Goal: Information Seeking & Learning: Find specific fact

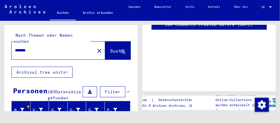
drag, startPoint x: 32, startPoint y: 45, endPoint x: -2, endPoint y: 45, distance: 34.0
click at [0, 45] on html "Suchen Archiv erkunden Spenden Newsletter Hilfe Kontakt Über Uns Suchen Archiv …" at bounding box center [140, 61] width 280 height 123
click at [121, 50] on icon at bounding box center [123, 52] width 5 height 5
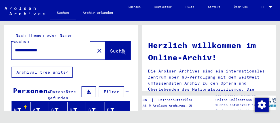
click at [30, 47] on input "**********" at bounding box center [51, 50] width 73 height 6
type input "*********"
click at [121, 50] on icon at bounding box center [123, 52] width 5 height 5
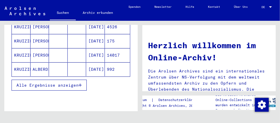
scroll to position [131, 0]
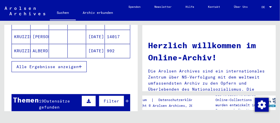
click at [46, 64] on span "Alle Ergebnisse anzeigen" at bounding box center [47, 66] width 62 height 5
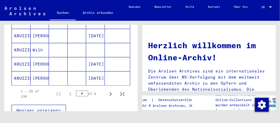
scroll to position [392, 0]
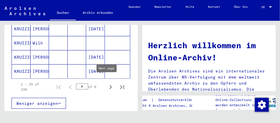
click at [109, 85] on icon "Next page" at bounding box center [110, 87] width 3 height 4
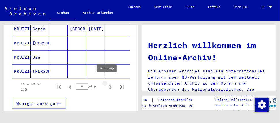
click at [107, 83] on icon "Next page" at bounding box center [111, 87] width 8 height 8
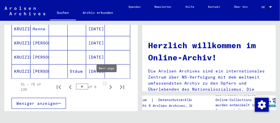
click at [107, 83] on icon "Next page" at bounding box center [111, 87] width 8 height 8
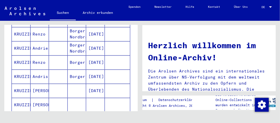
scroll to position [366, 0]
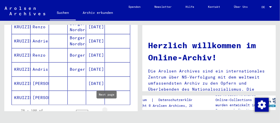
click at [107, 109] on icon "Next page" at bounding box center [111, 113] width 8 height 8
type input "*"
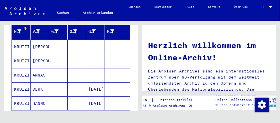
scroll to position [105, 0]
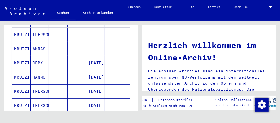
click at [27, 48] on mat-cell "KRUIZINGA" at bounding box center [21, 49] width 19 height 14
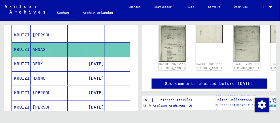
scroll to position [183, 0]
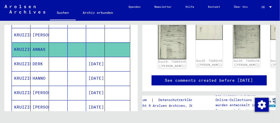
click at [166, 48] on img at bounding box center [172, 39] width 28 height 40
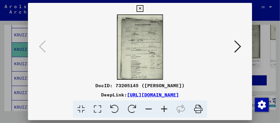
click at [167, 46] on img at bounding box center [140, 46] width 185 height 65
click at [238, 46] on icon at bounding box center [237, 46] width 7 height 14
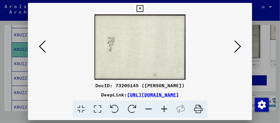
click at [236, 47] on icon at bounding box center [237, 46] width 7 height 14
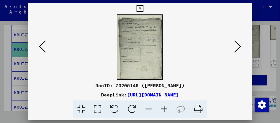
click at [155, 50] on img at bounding box center [140, 46] width 185 height 65
click at [239, 46] on icon at bounding box center [237, 46] width 7 height 14
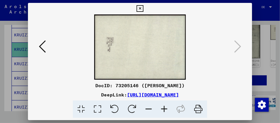
click at [141, 8] on icon at bounding box center [139, 8] width 7 height 7
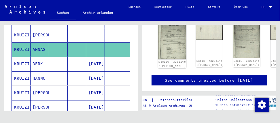
click at [162, 46] on img at bounding box center [172, 39] width 28 height 40
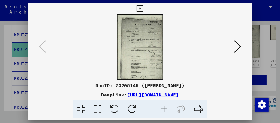
click at [239, 47] on icon at bounding box center [237, 46] width 7 height 14
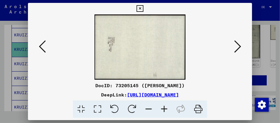
click at [138, 49] on img at bounding box center [140, 46] width 185 height 65
click at [238, 44] on icon at bounding box center [237, 46] width 7 height 14
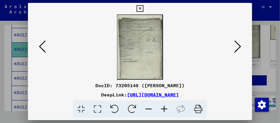
click at [238, 44] on icon at bounding box center [237, 46] width 7 height 14
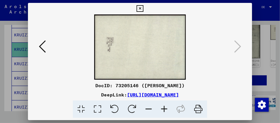
click at [141, 7] on icon at bounding box center [139, 8] width 7 height 7
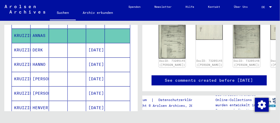
scroll to position [0, 0]
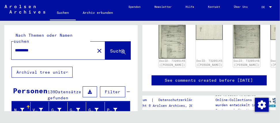
drag, startPoint x: 39, startPoint y: 43, endPoint x: -2, endPoint y: 48, distance: 41.2
click at [0, 48] on html "Suchen Archiv erkunden Spenden Newsletter Hilfe Kontakt Über Uns Suchen Archiv …" at bounding box center [140, 61] width 280 height 123
click at [121, 50] on icon at bounding box center [123, 52] width 5 height 5
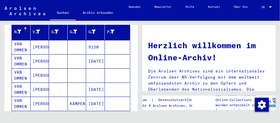
scroll to position [78, 0]
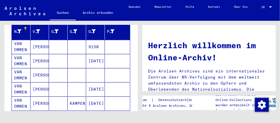
click at [23, 59] on mat-cell "VAN OMMEN" at bounding box center [21, 61] width 19 height 14
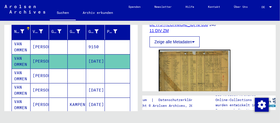
scroll to position [131, 0]
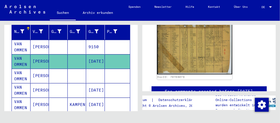
click at [188, 62] on img at bounding box center [194, 48] width 75 height 52
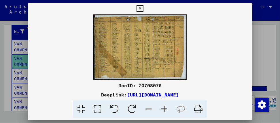
click at [112, 43] on img at bounding box center [140, 46] width 224 height 65
click at [141, 9] on icon at bounding box center [139, 8] width 7 height 7
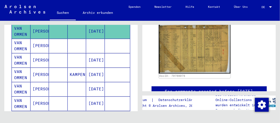
scroll to position [105, 0]
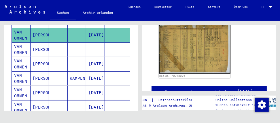
click at [36, 52] on mat-cell "[PERSON_NAME]" at bounding box center [40, 49] width 19 height 14
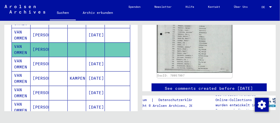
scroll to position [236, 0]
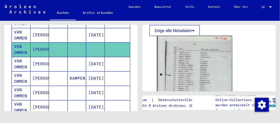
click at [191, 70] on img at bounding box center [194, 89] width 75 height 106
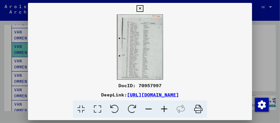
click at [97, 47] on img at bounding box center [140, 46] width 224 height 65
click at [138, 7] on icon at bounding box center [139, 8] width 7 height 7
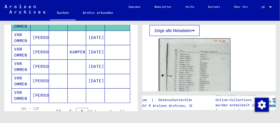
click at [37, 36] on mat-cell "[PERSON_NAME]" at bounding box center [40, 38] width 19 height 14
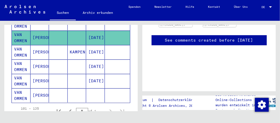
scroll to position [183, 0]
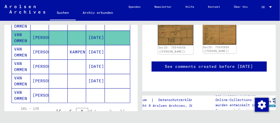
click at [169, 43] on img at bounding box center [175, 32] width 35 height 25
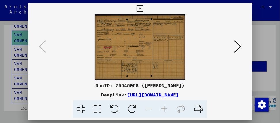
click at [140, 48] on img at bounding box center [140, 46] width 185 height 65
click at [85, 41] on img at bounding box center [140, 46] width 185 height 65
click at [238, 47] on icon at bounding box center [237, 46] width 7 height 14
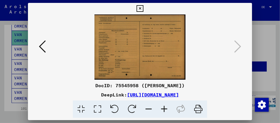
click at [141, 8] on icon at bounding box center [139, 8] width 7 height 7
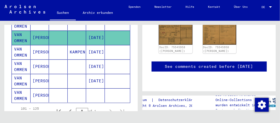
click at [34, 49] on mat-cell "[PERSON_NAME]" at bounding box center [40, 52] width 19 height 14
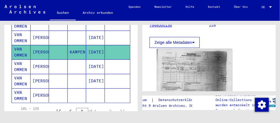
scroll to position [105, 0]
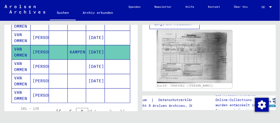
click at [180, 50] on img at bounding box center [194, 56] width 75 height 53
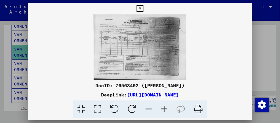
click at [140, 8] on icon at bounding box center [139, 8] width 7 height 7
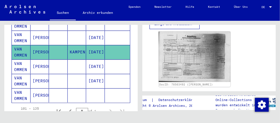
click at [22, 63] on mat-cell "VAN OMMEN" at bounding box center [21, 66] width 19 height 14
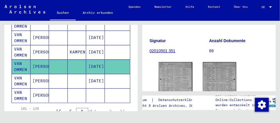
scroll to position [105, 0]
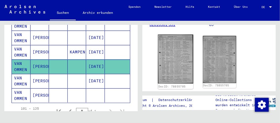
click at [174, 58] on img at bounding box center [175, 59] width 35 height 49
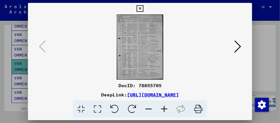
click at [248, 101] on div at bounding box center [139, 109] width 219 height 18
click at [240, 45] on icon at bounding box center [237, 46] width 7 height 14
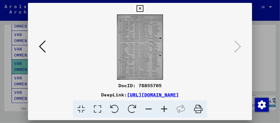
click at [39, 46] on button at bounding box center [42, 47] width 10 height 16
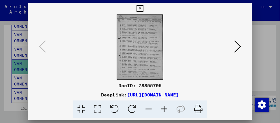
click at [241, 46] on button at bounding box center [237, 47] width 10 height 16
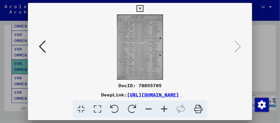
click at [139, 7] on icon at bounding box center [139, 8] width 7 height 7
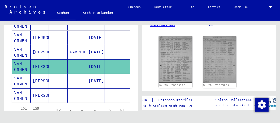
click at [23, 78] on mat-cell "VAN OMMEN" at bounding box center [21, 81] width 19 height 14
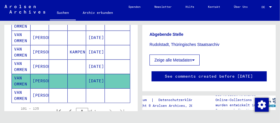
scroll to position [174, 0]
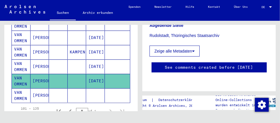
click at [45, 92] on mat-cell "[PERSON_NAME]" at bounding box center [40, 95] width 19 height 14
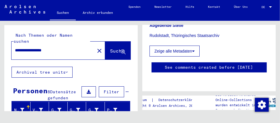
drag, startPoint x: 59, startPoint y: 46, endPoint x: -2, endPoint y: 37, distance: 61.4
click at [0, 37] on html "**********" at bounding box center [140, 61] width 280 height 123
click at [121, 50] on icon at bounding box center [123, 52] width 5 height 5
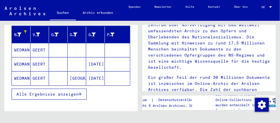
scroll to position [78, 0]
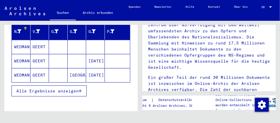
click at [25, 45] on mat-cell "WEDMAN" at bounding box center [21, 47] width 19 height 14
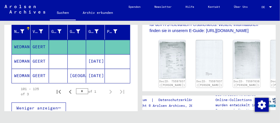
scroll to position [183, 0]
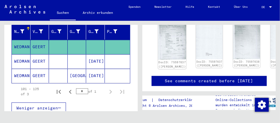
click at [166, 45] on img at bounding box center [172, 39] width 28 height 40
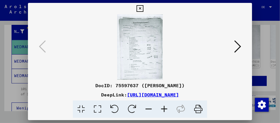
click at [97, 42] on img at bounding box center [140, 46] width 185 height 65
click at [240, 46] on icon at bounding box center [237, 46] width 7 height 14
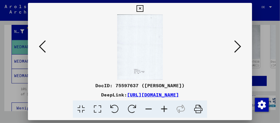
click at [238, 44] on icon at bounding box center [237, 46] width 7 height 14
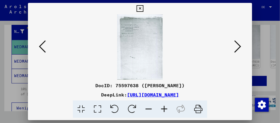
click at [151, 52] on img at bounding box center [140, 46] width 185 height 65
click at [240, 47] on icon at bounding box center [237, 46] width 7 height 14
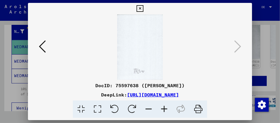
click at [140, 8] on icon at bounding box center [139, 8] width 7 height 7
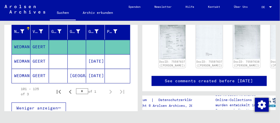
click at [39, 58] on mat-cell "GEERT" at bounding box center [40, 61] width 19 height 14
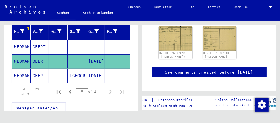
scroll to position [183, 0]
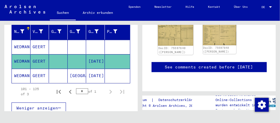
click at [173, 45] on img at bounding box center [175, 32] width 35 height 25
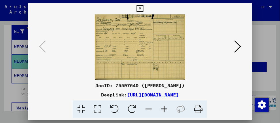
click at [110, 56] on img at bounding box center [140, 46] width 185 height 65
click at [238, 45] on icon at bounding box center [237, 46] width 7 height 14
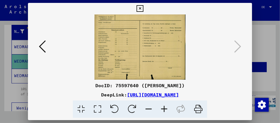
click at [139, 8] on icon at bounding box center [139, 8] width 7 height 7
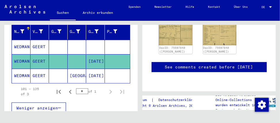
click at [38, 73] on mat-cell "GEERT" at bounding box center [40, 76] width 19 height 14
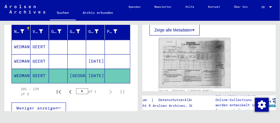
scroll to position [105, 0]
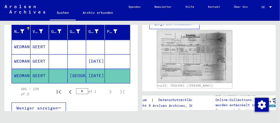
click at [182, 54] on img at bounding box center [194, 56] width 75 height 53
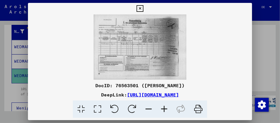
click at [140, 9] on icon at bounding box center [139, 8] width 7 height 7
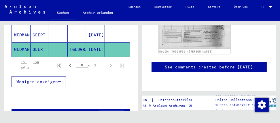
scroll to position [0, 0]
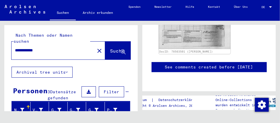
drag, startPoint x: 52, startPoint y: 45, endPoint x: -2, endPoint y: 48, distance: 54.2
click at [0, 48] on html "**********" at bounding box center [140, 61] width 280 height 123
click at [121, 50] on icon at bounding box center [123, 52] width 5 height 5
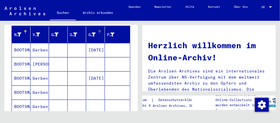
scroll to position [78, 0]
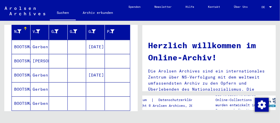
click at [26, 47] on mat-cell "BOOTSMA" at bounding box center [21, 47] width 19 height 14
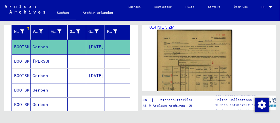
scroll to position [97, 0]
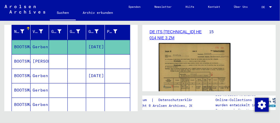
click at [158, 41] on figure "Signatur DE ITS [TECHNICAL_ID] HE 014 NIE 3 ZM" at bounding box center [178, 28] width 59 height 26
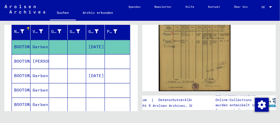
scroll to position [150, 0]
click at [26, 60] on mat-cell "BOOTSMA" at bounding box center [21, 61] width 19 height 14
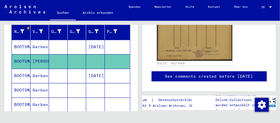
scroll to position [131, 0]
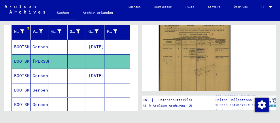
click at [146, 57] on yv-its-full-details "2 Registrierungen von Ausländern und deutschen Verfolgten durch öffentliche Ein…" at bounding box center [208, 24] width 133 height 244
click at [29, 75] on mat-cell "BOOTSMA" at bounding box center [21, 76] width 19 height 14
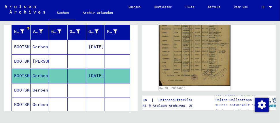
scroll to position [157, 0]
click at [29, 90] on icon at bounding box center [24, 99] width 14 height 23
click at [21, 88] on icon at bounding box center [24, 99] width 14 height 23
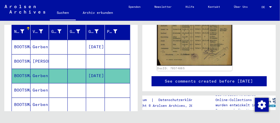
scroll to position [183, 0]
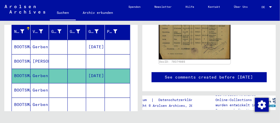
click at [26, 88] on icon at bounding box center [24, 99] width 14 height 23
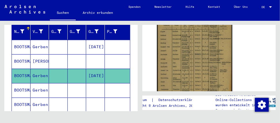
scroll to position [131, 0]
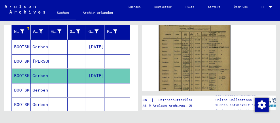
click at [27, 87] on mat-cell "BOOTSMA" at bounding box center [21, 90] width 19 height 14
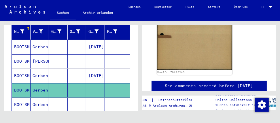
scroll to position [157, 0]
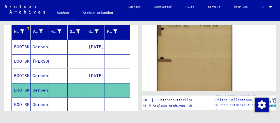
click at [184, 56] on img at bounding box center [194, 44] width 75 height 99
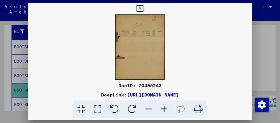
click at [139, 8] on icon at bounding box center [139, 8] width 7 height 7
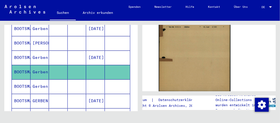
scroll to position [105, 0]
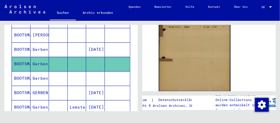
click at [21, 77] on mat-cell "BOOTSMA" at bounding box center [21, 78] width 19 height 14
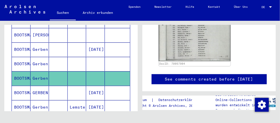
scroll to position [288, 0]
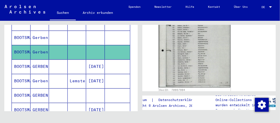
scroll to position [157, 0]
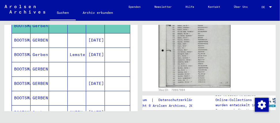
click at [43, 38] on mat-cell "GERBEN" at bounding box center [40, 40] width 19 height 14
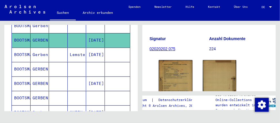
scroll to position [105, 0]
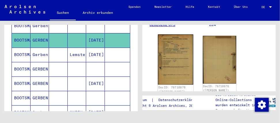
click at [177, 62] on img at bounding box center [175, 59] width 35 height 50
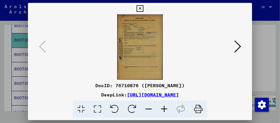
click at [121, 52] on img at bounding box center [140, 46] width 185 height 65
click at [238, 45] on icon at bounding box center [237, 46] width 7 height 14
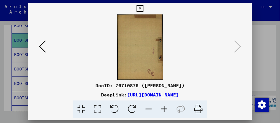
click at [139, 6] on icon at bounding box center [139, 8] width 7 height 7
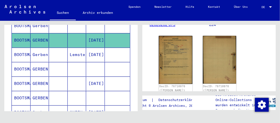
click at [26, 53] on mat-cell "BOOTSMA" at bounding box center [21, 55] width 19 height 14
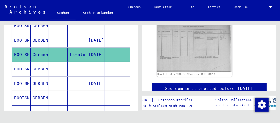
scroll to position [209, 0]
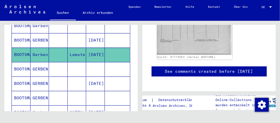
click at [202, 39] on img at bounding box center [194, 30] width 75 height 47
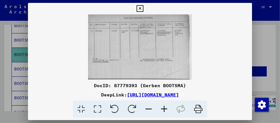
scroll to position [209, 0]
click at [140, 7] on icon at bounding box center [139, 8] width 7 height 7
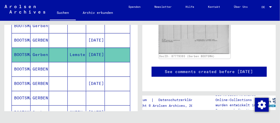
click at [26, 66] on mat-cell "BOOTSMA" at bounding box center [21, 69] width 19 height 14
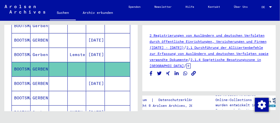
click at [22, 80] on mat-cell "BOOTSMA" at bounding box center [21, 83] width 19 height 14
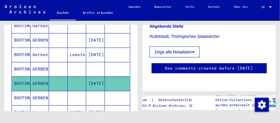
scroll to position [174, 0]
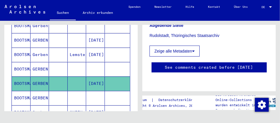
click at [19, 96] on icon at bounding box center [24, 99] width 14 height 23
click at [29, 81] on mat-cell "BOOTSMA" at bounding box center [21, 83] width 19 height 14
click at [25, 93] on icon at bounding box center [24, 99] width 14 height 23
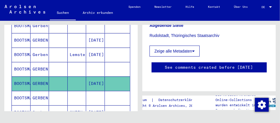
click at [25, 93] on icon at bounding box center [24, 99] width 14 height 23
click at [38, 93] on mat-cell "GERBEN" at bounding box center [40, 98] width 19 height 14
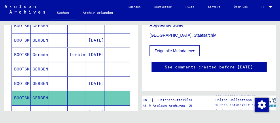
scroll to position [150, 0]
click at [27, 107] on icon at bounding box center [24, 99] width 14 height 23
click at [28, 94] on icon at bounding box center [24, 99] width 14 height 23
click at [24, 108] on icon at bounding box center [24, 99] width 14 height 23
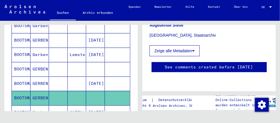
click at [24, 108] on icon at bounding box center [24, 99] width 14 height 23
click at [29, 92] on icon at bounding box center [24, 99] width 14 height 23
click at [26, 106] on icon at bounding box center [24, 99] width 14 height 23
click at [23, 108] on icon at bounding box center [24, 99] width 14 height 23
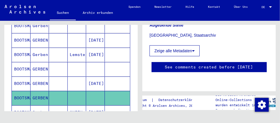
click at [27, 94] on icon at bounding box center [24, 99] width 14 height 23
click at [24, 107] on icon at bounding box center [24, 99] width 14 height 23
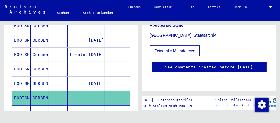
click at [24, 107] on icon at bounding box center [24, 99] width 14 height 23
click at [33, 79] on mat-cell "GERBEN" at bounding box center [40, 83] width 19 height 14
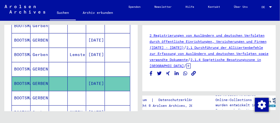
click at [25, 93] on icon at bounding box center [24, 99] width 14 height 23
click at [24, 96] on icon at bounding box center [24, 99] width 14 height 23
click at [22, 93] on icon at bounding box center [24, 99] width 14 height 23
click at [22, 92] on icon at bounding box center [24, 99] width 14 height 23
click at [26, 79] on mat-cell "BOOTSMA" at bounding box center [21, 83] width 19 height 14
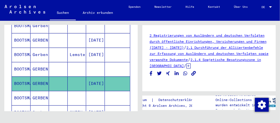
click at [24, 93] on icon at bounding box center [24, 99] width 14 height 23
click at [25, 81] on mat-cell "BOOTSMA" at bounding box center [21, 83] width 19 height 14
click at [24, 94] on icon at bounding box center [24, 99] width 14 height 23
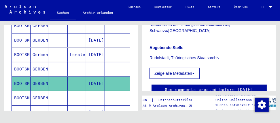
scroll to position [148, 0]
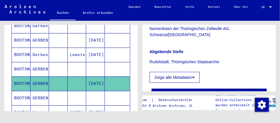
click at [27, 80] on mat-cell "BOOTSMA" at bounding box center [21, 83] width 19 height 14
click at [27, 79] on mat-cell "BOOTSMA" at bounding box center [21, 83] width 19 height 14
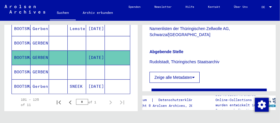
scroll to position [183, 0]
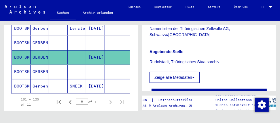
click at [25, 68] on mat-cell "BOOTSMA" at bounding box center [21, 71] width 19 height 14
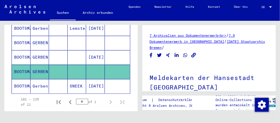
click at [22, 51] on mat-cell "BOOTSMA" at bounding box center [21, 57] width 19 height 14
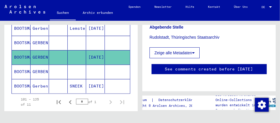
scroll to position [174, 0]
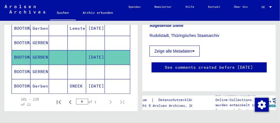
click at [23, 69] on mat-cell "BOOTSMA" at bounding box center [21, 71] width 19 height 14
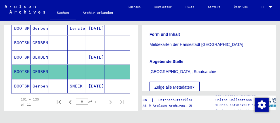
scroll to position [150, 0]
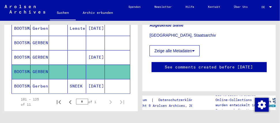
click at [26, 84] on mat-cell "BOOTSMA" at bounding box center [21, 86] width 19 height 14
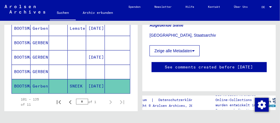
click at [34, 68] on mat-cell "GERBEN" at bounding box center [40, 71] width 19 height 14
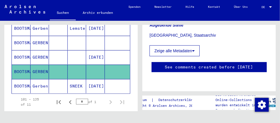
click at [35, 82] on mat-cell "Gerben" at bounding box center [40, 86] width 19 height 14
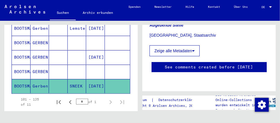
click at [26, 83] on mat-cell "BOOTSMA" at bounding box center [21, 86] width 19 height 14
click at [55, 84] on mat-cell at bounding box center [58, 86] width 19 height 14
click at [28, 68] on mat-cell "BOOTSMA" at bounding box center [21, 71] width 19 height 14
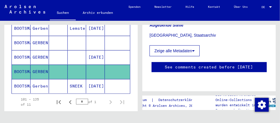
click at [25, 82] on mat-cell "BOOTSMA" at bounding box center [21, 86] width 19 height 14
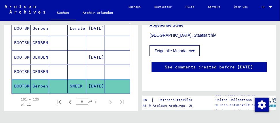
click at [33, 82] on mat-cell "Gerben" at bounding box center [40, 86] width 19 height 14
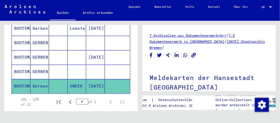
scroll to position [0, 0]
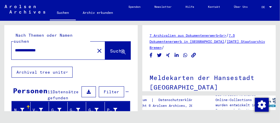
drag, startPoint x: 58, startPoint y: 44, endPoint x: -2, endPoint y: 48, distance: 59.5
click at [0, 48] on html "**********" at bounding box center [140, 61] width 280 height 123
click at [121, 50] on icon at bounding box center [123, 52] width 5 height 5
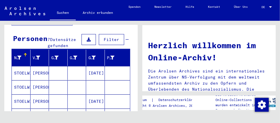
scroll to position [78, 0]
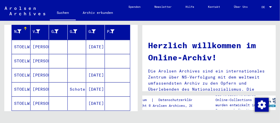
click at [16, 47] on mat-cell "STOELWINDER" at bounding box center [21, 47] width 19 height 14
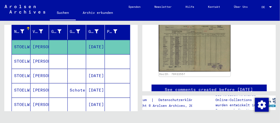
scroll to position [157, 0]
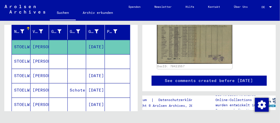
click at [187, 48] on img at bounding box center [194, 36] width 75 height 53
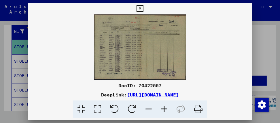
click at [40, 38] on img at bounding box center [140, 46] width 224 height 65
click at [139, 7] on icon at bounding box center [139, 8] width 7 height 7
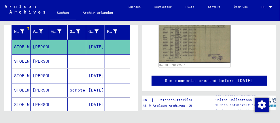
click at [24, 59] on mat-cell "STOELWINDER" at bounding box center [21, 61] width 19 height 14
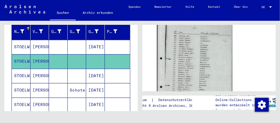
scroll to position [262, 0]
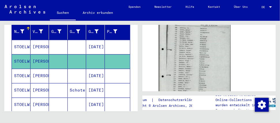
click at [17, 74] on mat-cell "STOELWINDER" at bounding box center [21, 76] width 19 height 14
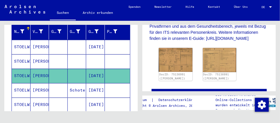
scroll to position [183, 0]
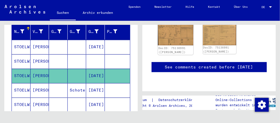
click at [165, 45] on img at bounding box center [175, 32] width 35 height 25
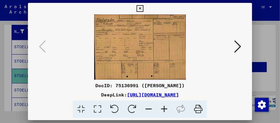
click at [238, 45] on icon at bounding box center [237, 46] width 7 height 14
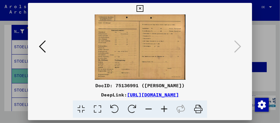
click at [141, 7] on icon at bounding box center [139, 8] width 7 height 7
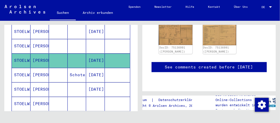
scroll to position [105, 0]
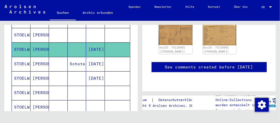
click at [22, 63] on mat-cell "STOELWINDER" at bounding box center [21, 64] width 19 height 14
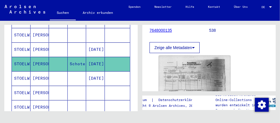
scroll to position [105, 0]
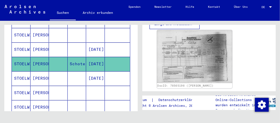
click at [180, 62] on img at bounding box center [194, 56] width 75 height 53
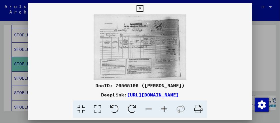
click at [140, 5] on button at bounding box center [140, 9] width 10 height 12
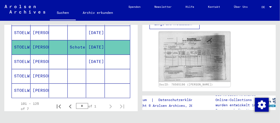
scroll to position [131, 0]
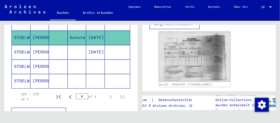
click at [26, 50] on mat-cell "STOELWINDER" at bounding box center [21, 52] width 19 height 14
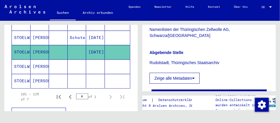
scroll to position [174, 0]
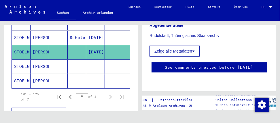
click at [46, 66] on mat-cell "[PERSON_NAME]" at bounding box center [40, 66] width 19 height 14
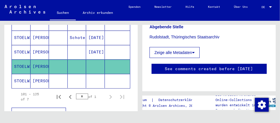
scroll to position [174, 0]
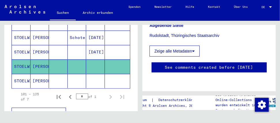
click at [42, 79] on mat-cell "[PERSON_NAME]" at bounding box center [40, 81] width 19 height 14
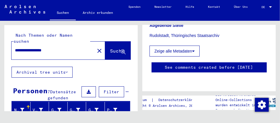
drag, startPoint x: 60, startPoint y: 45, endPoint x: -2, endPoint y: 50, distance: 62.4
click at [0, 50] on html "**********" at bounding box center [140, 61] width 280 height 123
click at [121, 50] on icon at bounding box center [123, 52] width 5 height 5
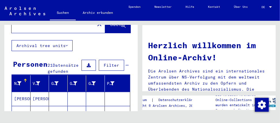
scroll to position [52, 0]
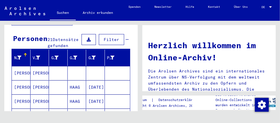
click at [21, 71] on mat-cell "[PERSON_NAME]" at bounding box center [21, 73] width 19 height 14
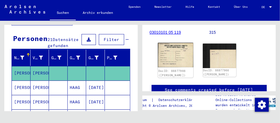
scroll to position [105, 0]
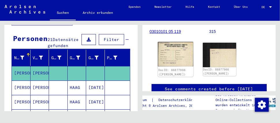
click at [174, 46] on img at bounding box center [175, 54] width 35 height 25
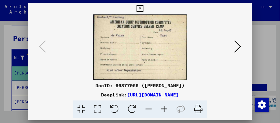
click at [142, 46] on img at bounding box center [140, 46] width 185 height 65
click at [241, 47] on icon at bounding box center [237, 46] width 7 height 14
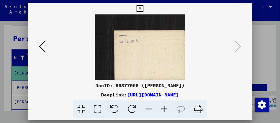
click at [139, 7] on icon at bounding box center [139, 8] width 7 height 7
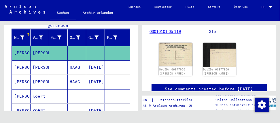
scroll to position [78, 0]
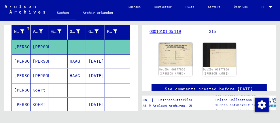
click at [21, 59] on mat-cell "[PERSON_NAME]" at bounding box center [21, 61] width 19 height 14
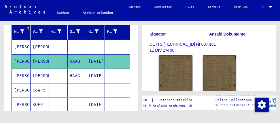
scroll to position [105, 0]
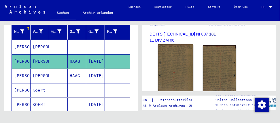
click at [170, 64] on img at bounding box center [175, 69] width 35 height 51
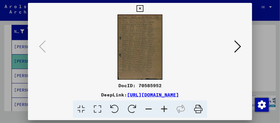
click at [151, 52] on img at bounding box center [140, 46] width 185 height 65
click at [239, 44] on icon at bounding box center [237, 46] width 7 height 14
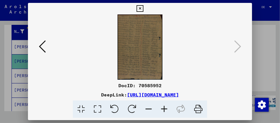
click at [140, 8] on icon at bounding box center [139, 8] width 7 height 7
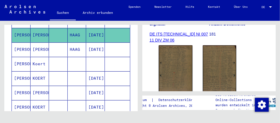
click at [21, 50] on mat-cell "[PERSON_NAME]" at bounding box center [21, 49] width 19 height 14
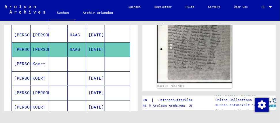
scroll to position [124, 0]
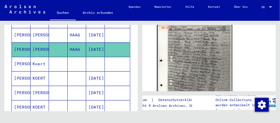
click at [191, 61] on img at bounding box center [194, 71] width 75 height 95
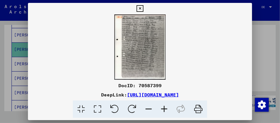
click at [141, 6] on icon at bounding box center [139, 8] width 7 height 7
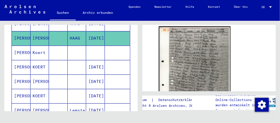
scroll to position [131, 0]
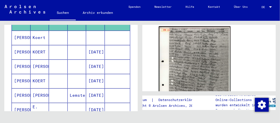
click at [19, 38] on mat-cell "[PERSON_NAME]" at bounding box center [21, 38] width 19 height 14
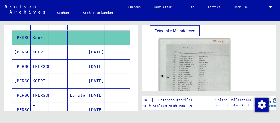
scroll to position [262, 0]
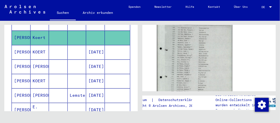
click at [184, 64] on img at bounding box center [194, 63] width 75 height 107
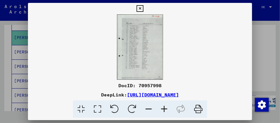
click at [140, 8] on icon at bounding box center [139, 8] width 7 height 7
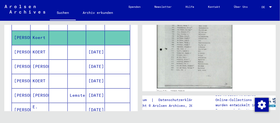
scroll to position [336, 0]
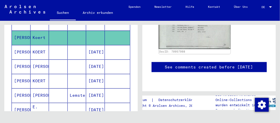
click at [31, 49] on mat-cell "KOERT" at bounding box center [40, 52] width 19 height 14
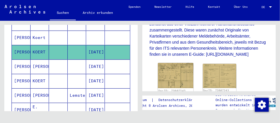
scroll to position [183, 0]
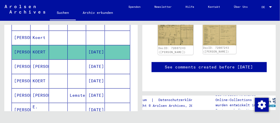
click at [174, 45] on img at bounding box center [175, 32] width 35 height 25
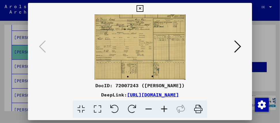
click at [146, 51] on img at bounding box center [140, 46] width 185 height 65
click at [237, 47] on icon at bounding box center [237, 46] width 7 height 14
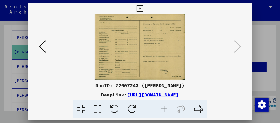
click at [142, 5] on icon at bounding box center [139, 8] width 7 height 7
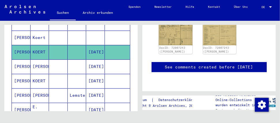
click at [20, 66] on mat-cell "[PERSON_NAME]" at bounding box center [21, 66] width 19 height 14
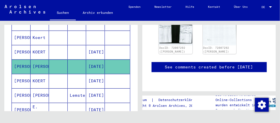
scroll to position [177, 0]
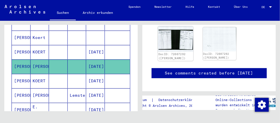
click at [176, 52] on img at bounding box center [175, 38] width 35 height 25
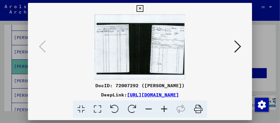
drag, startPoint x: 134, startPoint y: 55, endPoint x: 138, endPoint y: 55, distance: 3.8
click at [134, 55] on img at bounding box center [140, 46] width 185 height 65
click at [237, 44] on icon at bounding box center [237, 46] width 7 height 14
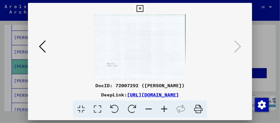
click at [143, 9] on button at bounding box center [140, 9] width 10 height 12
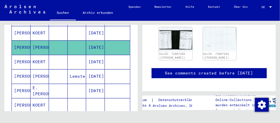
scroll to position [157, 0]
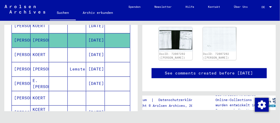
click at [17, 52] on mat-cell "[PERSON_NAME]" at bounding box center [21, 55] width 19 height 14
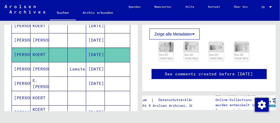
scroll to position [84, 0]
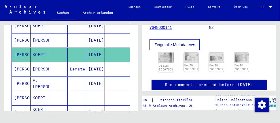
click at [167, 53] on img at bounding box center [166, 57] width 16 height 11
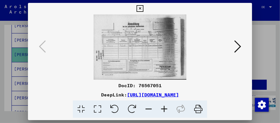
click at [138, 55] on img at bounding box center [140, 46] width 185 height 65
click at [235, 45] on icon at bounding box center [237, 46] width 7 height 14
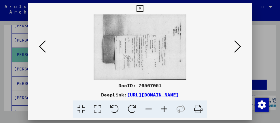
click at [240, 45] on button at bounding box center [237, 47] width 10 height 16
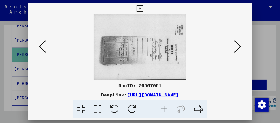
click at [235, 46] on icon at bounding box center [237, 46] width 7 height 14
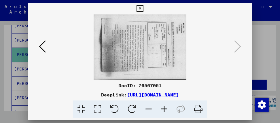
click at [140, 6] on icon at bounding box center [139, 8] width 7 height 7
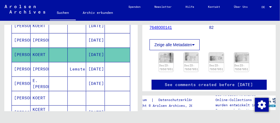
click at [26, 67] on mat-cell "[PERSON_NAME]" at bounding box center [21, 69] width 19 height 14
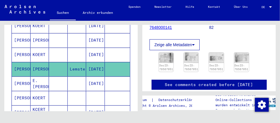
click at [10, 68] on div "Nachname Vorname Geburtsname Geburt‏ Geburtsdatum Prisoner # [PERSON_NAME] [PER…" at bounding box center [70, 123] width 133 height 356
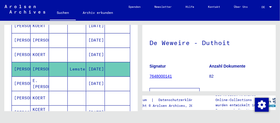
scroll to position [31, 0]
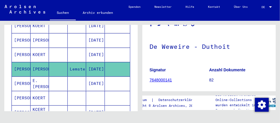
click at [22, 51] on mat-cell "[PERSON_NAME]" at bounding box center [21, 55] width 19 height 14
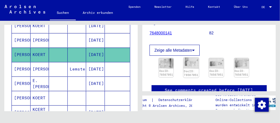
scroll to position [110, 0]
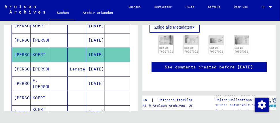
click at [20, 68] on mat-cell "[PERSON_NAME]" at bounding box center [21, 69] width 19 height 14
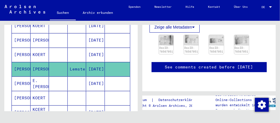
click at [20, 67] on mat-cell "[PERSON_NAME]" at bounding box center [21, 69] width 19 height 14
click at [18, 81] on mat-cell "[PERSON_NAME]" at bounding box center [21, 83] width 19 height 14
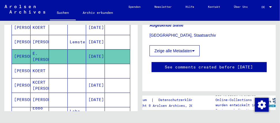
scroll to position [209, 0]
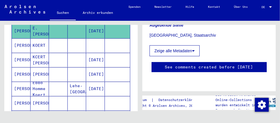
click at [19, 42] on mat-cell "[PERSON_NAME]" at bounding box center [21, 45] width 19 height 14
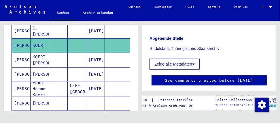
scroll to position [174, 0]
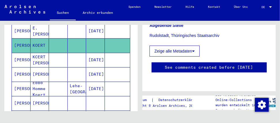
click at [27, 59] on mat-cell "[PERSON_NAME]" at bounding box center [21, 60] width 19 height 14
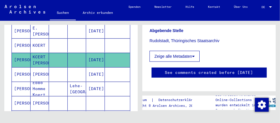
scroll to position [174, 0]
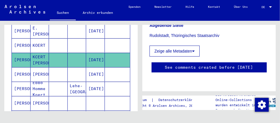
click at [22, 69] on mat-cell "[PERSON_NAME]" at bounding box center [21, 74] width 19 height 14
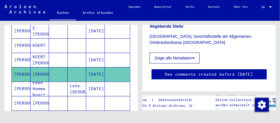
scroll to position [206, 0]
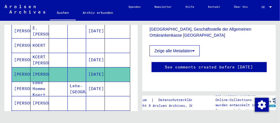
click at [26, 85] on mat-cell "[PERSON_NAME]" at bounding box center [21, 88] width 19 height 14
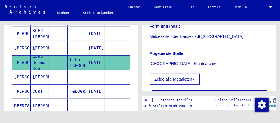
scroll to position [150, 0]
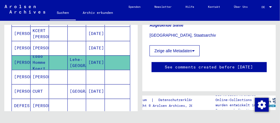
click at [20, 74] on mat-cell "[PERSON_NAME]" at bounding box center [21, 77] width 19 height 14
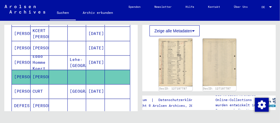
scroll to position [336, 0]
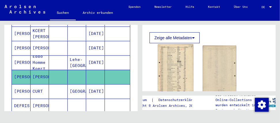
click at [171, 53] on img at bounding box center [175, 69] width 35 height 50
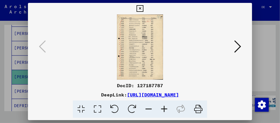
click at [237, 45] on icon at bounding box center [237, 46] width 7 height 14
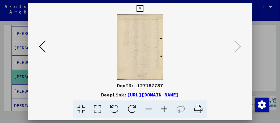
click at [138, 7] on icon at bounding box center [139, 8] width 7 height 7
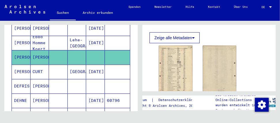
scroll to position [262, 0]
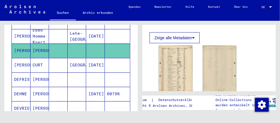
click at [22, 63] on mat-cell "[PERSON_NAME]" at bounding box center [21, 65] width 19 height 14
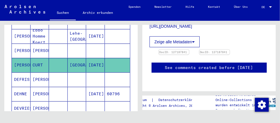
scroll to position [313, 0]
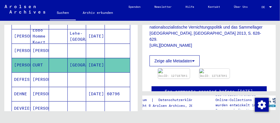
click at [174, 68] on img at bounding box center [174, 70] width 32 height 5
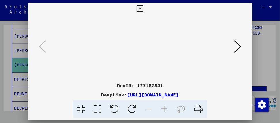
click at [150, 44] on img at bounding box center [140, 46] width 185 height 65
click at [240, 45] on icon at bounding box center [237, 46] width 7 height 14
click at [140, 8] on icon at bounding box center [139, 8] width 7 height 7
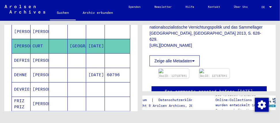
scroll to position [288, 0]
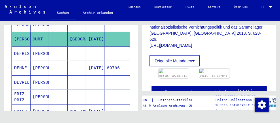
click at [25, 47] on mat-cell "DEFRIS" at bounding box center [21, 53] width 19 height 14
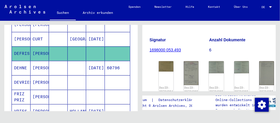
scroll to position [105, 0]
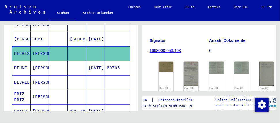
click at [163, 44] on figure "Signatur 1698000 053.493" at bounding box center [178, 46] width 59 height 26
click at [188, 61] on img at bounding box center [191, 73] width 16 height 25
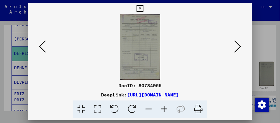
click at [236, 45] on icon at bounding box center [237, 46] width 7 height 14
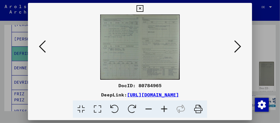
click at [237, 44] on icon at bounding box center [237, 46] width 7 height 14
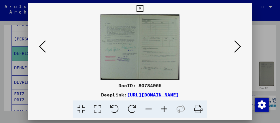
click at [159, 47] on img at bounding box center [140, 46] width 185 height 65
click at [238, 45] on icon at bounding box center [237, 46] width 7 height 14
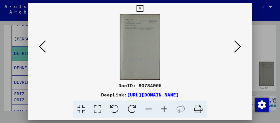
click at [237, 46] on icon at bounding box center [237, 46] width 7 height 14
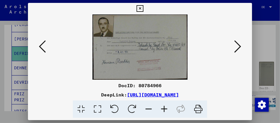
click at [238, 44] on icon at bounding box center [237, 46] width 7 height 14
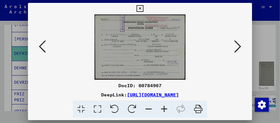
click at [140, 51] on img at bounding box center [140, 46] width 185 height 65
click at [238, 44] on icon at bounding box center [237, 46] width 7 height 14
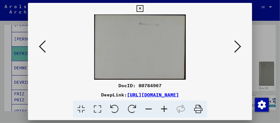
click at [240, 44] on icon at bounding box center [237, 46] width 7 height 14
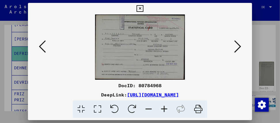
click at [238, 45] on icon at bounding box center [237, 46] width 7 height 14
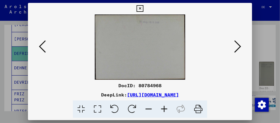
click at [131, 57] on img at bounding box center [140, 46] width 185 height 65
click at [239, 46] on icon at bounding box center [237, 46] width 7 height 14
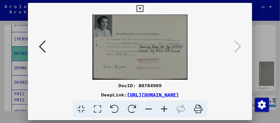
click at [142, 7] on icon at bounding box center [139, 8] width 7 height 7
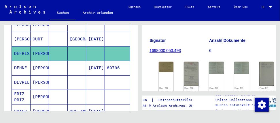
click at [23, 76] on mat-cell "DEVRIES" at bounding box center [21, 82] width 19 height 14
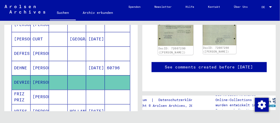
scroll to position [154, 0]
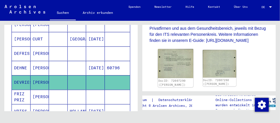
click at [176, 75] on img at bounding box center [175, 63] width 35 height 29
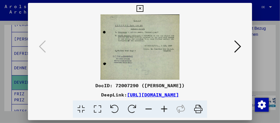
click at [134, 59] on img at bounding box center [140, 46] width 185 height 65
click at [239, 43] on icon at bounding box center [237, 46] width 7 height 14
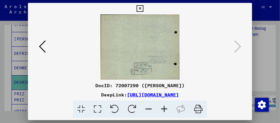
click at [140, 8] on icon at bounding box center [139, 8] width 7 height 7
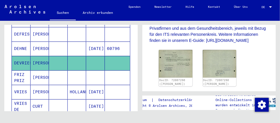
scroll to position [314, 0]
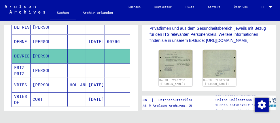
click at [38, 78] on mat-cell "[PERSON_NAME]" at bounding box center [40, 85] width 19 height 14
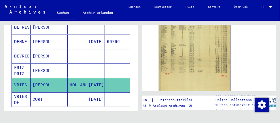
scroll to position [131, 0]
click at [189, 61] on img at bounding box center [195, 61] width 72 height 102
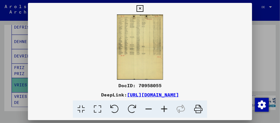
click at [151, 38] on img at bounding box center [140, 46] width 224 height 65
click at [142, 7] on icon at bounding box center [139, 8] width 7 height 7
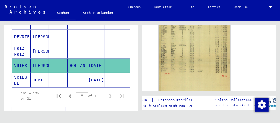
scroll to position [340, 0]
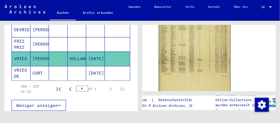
click at [21, 66] on mat-cell "VRIES DE" at bounding box center [21, 73] width 19 height 14
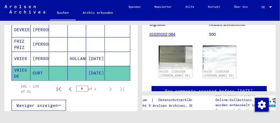
scroll to position [105, 0]
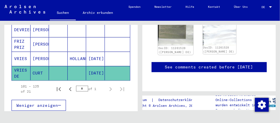
click at [174, 37] on img at bounding box center [175, 33] width 35 height 24
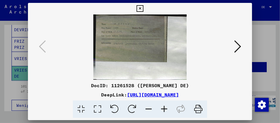
click at [115, 46] on img at bounding box center [140, 46] width 185 height 65
click at [238, 47] on icon at bounding box center [237, 46] width 7 height 14
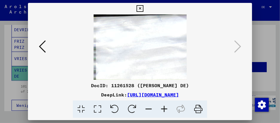
click at [141, 4] on button at bounding box center [140, 9] width 10 height 12
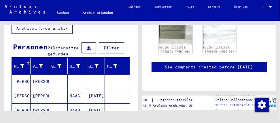
scroll to position [0, 0]
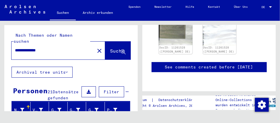
drag, startPoint x: 56, startPoint y: 44, endPoint x: -2, endPoint y: 42, distance: 57.6
click at [0, 42] on html "**********" at bounding box center [140, 61] width 280 height 123
type input "**********"
click at [117, 48] on span "Suche" at bounding box center [118, 51] width 16 height 6
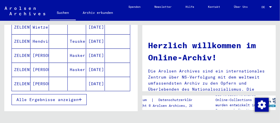
scroll to position [105, 0]
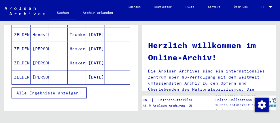
click at [52, 93] on span "Alle Ergebnisse anzeigen" at bounding box center [47, 92] width 62 height 5
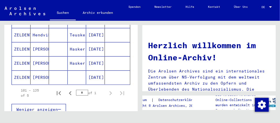
scroll to position [96, 0]
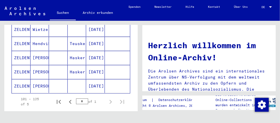
click at [22, 55] on mat-cell "ZELDENTHUIS" at bounding box center [21, 58] width 19 height 14
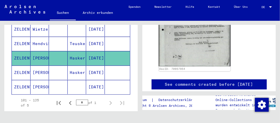
scroll to position [309, 0]
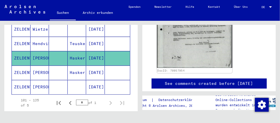
click at [194, 48] on img at bounding box center [194, 14] width 75 height 105
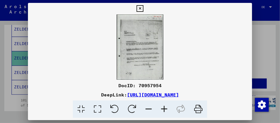
click at [139, 7] on icon at bounding box center [139, 8] width 7 height 7
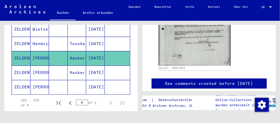
click at [28, 65] on mat-cell "ZELDENTHUIS" at bounding box center [21, 72] width 19 height 14
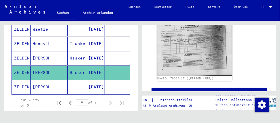
scroll to position [105, 0]
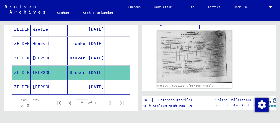
click at [192, 56] on img at bounding box center [194, 56] width 75 height 53
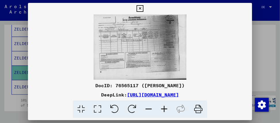
click at [140, 7] on icon at bounding box center [139, 8] width 7 height 7
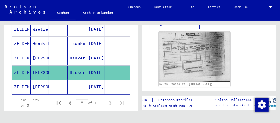
click at [38, 84] on mat-cell "[PERSON_NAME]" at bounding box center [40, 87] width 19 height 14
